Goal: Information Seeking & Learning: Learn about a topic

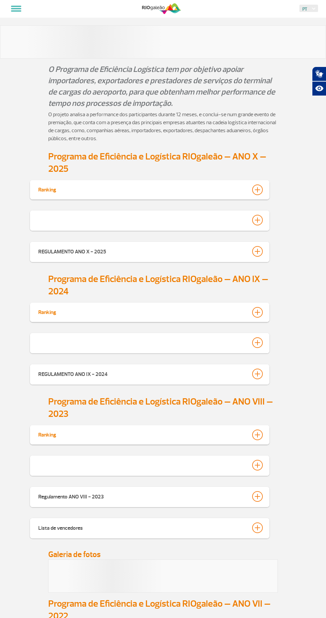
click at [259, 189] on div at bounding box center [257, 189] width 11 height 11
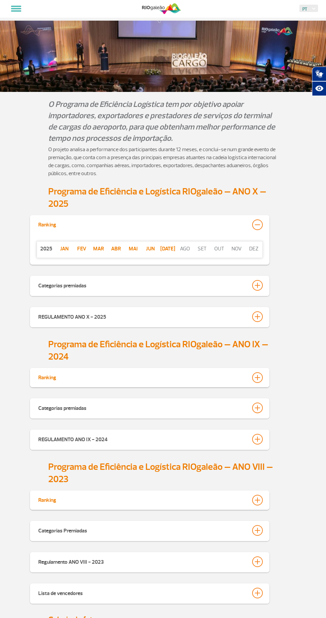
scroll to position [11, 0]
click at [262, 408] on div at bounding box center [257, 407] width 11 height 11
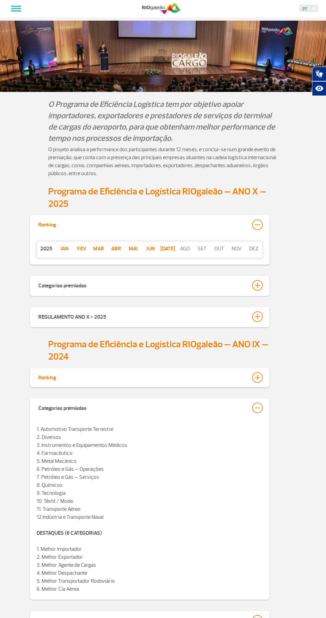
click at [259, 375] on div at bounding box center [257, 377] width 11 height 11
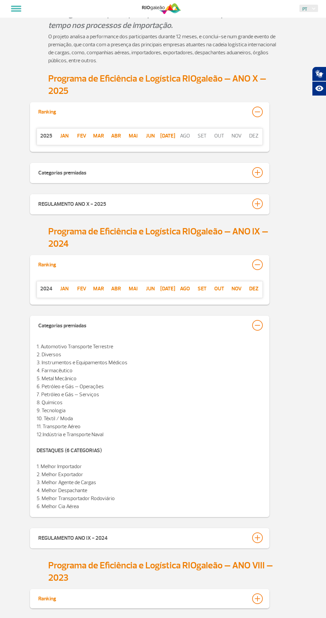
scroll to position [121, 0]
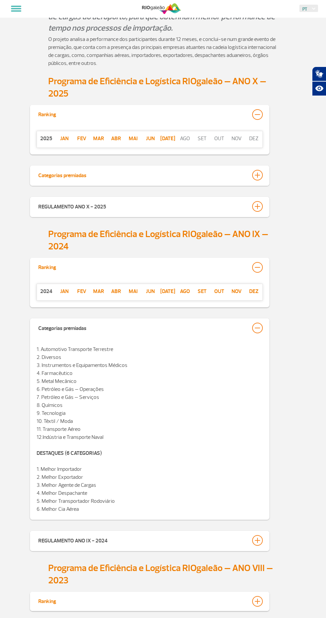
click at [260, 175] on div at bounding box center [257, 175] width 11 height 11
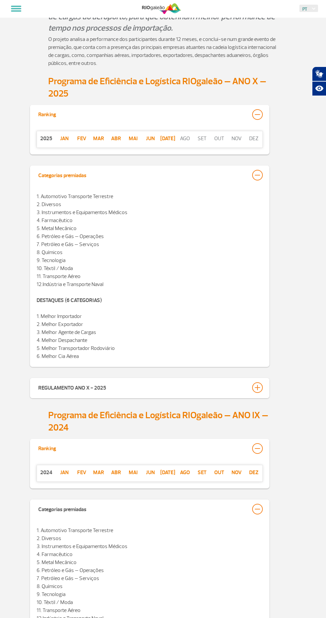
click at [261, 175] on div at bounding box center [257, 175] width 11 height 11
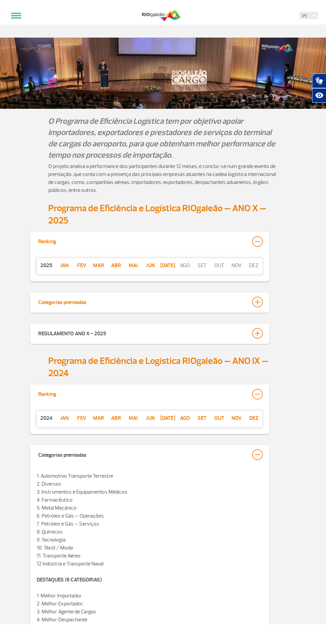
scroll to position [0, 0]
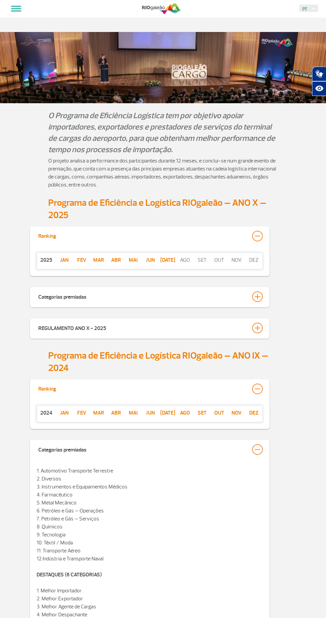
click at [172, 273] on div "[DATE][PERSON_NAME] Mar Abr Mai Jun [DATE] ago set out nov dez" at bounding box center [150, 261] width 240 height 30
click at [168, 260] on p "[DATE]" at bounding box center [167, 260] width 17 height 8
click at [164, 262] on p "[DATE]" at bounding box center [167, 260] width 17 height 8
click at [150, 260] on p "Jun" at bounding box center [150, 260] width 17 height 8
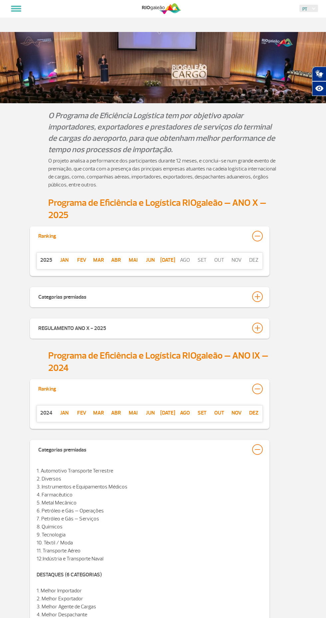
click at [66, 59] on img at bounding box center [163, 67] width 326 height 71
